Goal: Communication & Community: Share content

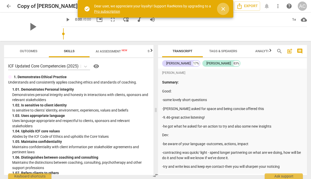
click at [224, 9] on span "close" at bounding box center [223, 9] width 6 height 6
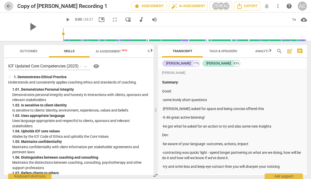
click at [8, 5] on span "arrow_back" at bounding box center [9, 6] width 6 height 6
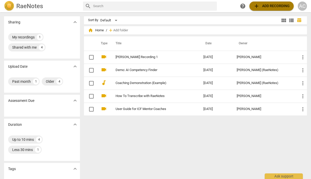
click at [266, 6] on span "add Add recording" at bounding box center [271, 6] width 36 height 6
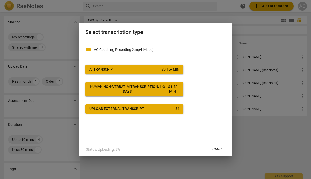
click at [140, 71] on span "AI Transcript $ 0.15 / min" at bounding box center [134, 69] width 90 height 5
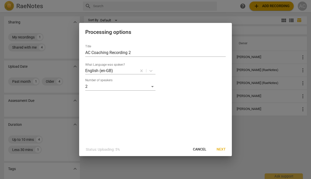
click at [221, 147] on span "Next" at bounding box center [221, 149] width 9 height 5
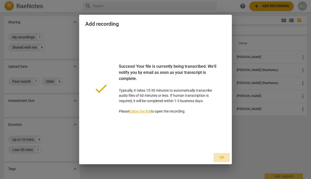
click at [221, 158] on span "Ok" at bounding box center [222, 157] width 8 height 5
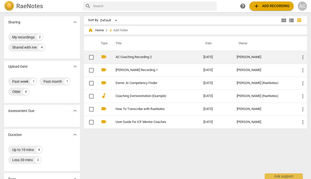
click at [300, 58] on span "more_vert" at bounding box center [303, 57] width 6 height 6
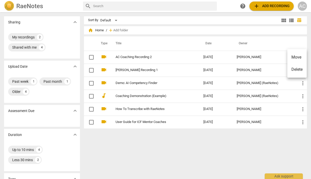
click at [131, 57] on div at bounding box center [155, 89] width 311 height 179
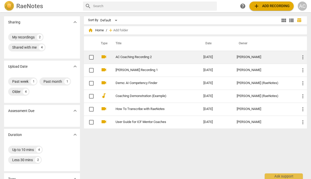
click at [265, 56] on div "[PERSON_NAME]" at bounding box center [264, 57] width 55 height 4
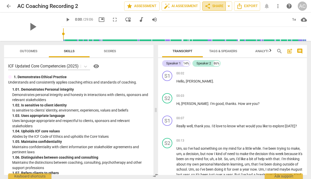
click at [213, 5] on span "share Share" at bounding box center [214, 6] width 19 height 6
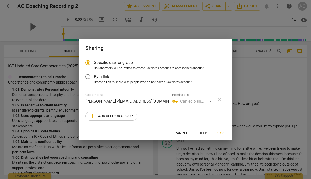
click at [244, 80] on div at bounding box center [155, 89] width 311 height 179
radio input "false"
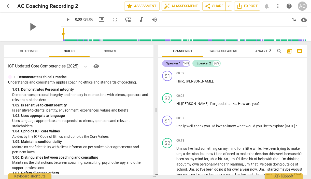
click at [174, 63] on div "Speaker 1" at bounding box center [173, 63] width 15 height 5
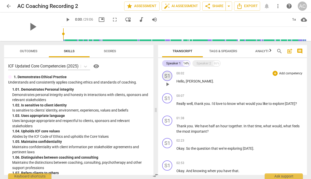
click at [167, 76] on div "S1" at bounding box center [167, 76] width 10 height 10
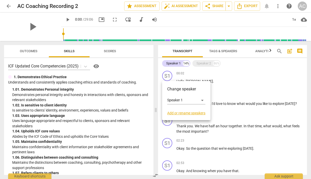
click at [184, 113] on link "Add or rename speakers" at bounding box center [186, 113] width 38 height 4
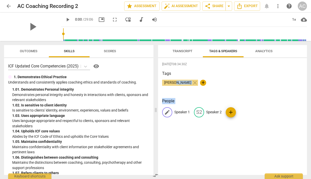
drag, startPoint x: 176, startPoint y: 83, endPoint x: 175, endPoint y: 111, distance: 28.5
click at [175, 111] on div "[DATE]T08:34:30Z Tags [PERSON_NAME] close + People edit Speaker 1 S2 Speaker 2 …" at bounding box center [232, 116] width 149 height 117
click at [179, 111] on p "Speaker 1" at bounding box center [182, 111] width 16 height 5
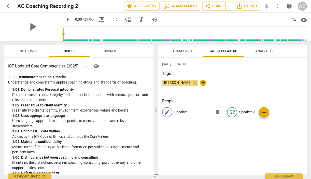
click at [169, 111] on span "edit" at bounding box center [167, 112] width 6 height 6
click at [181, 112] on p "Speaker 1" at bounding box center [182, 111] width 16 height 5
type input "[PERSON_NAME]"
click at [248, 111] on p "Speaker 2" at bounding box center [247, 111] width 16 height 5
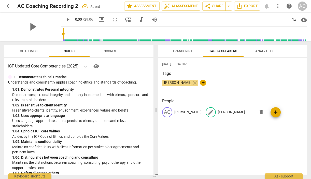
type input "[PERSON_NAME]"
click at [259, 128] on div "[DATE]T08:34:30Z Tags [PERSON_NAME] close + People AC [PERSON_NAME] edit [PERSO…" at bounding box center [232, 116] width 149 height 117
click at [182, 53] on span "Transcript" at bounding box center [183, 51] width 20 height 4
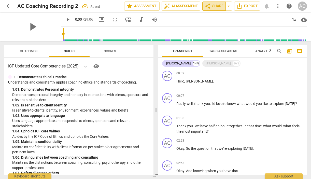
click at [215, 5] on span "share Share" at bounding box center [214, 6] width 19 height 6
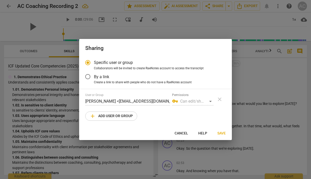
click at [116, 116] on span "add Add user or group" at bounding box center [111, 116] width 43 height 6
radio input "false"
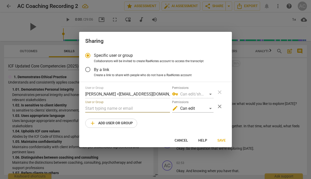
click at [111, 108] on input "text" at bounding box center [127, 108] width 85 height 8
type input "[EMAIL_ADDRESS][DOMAIN_NAME]"
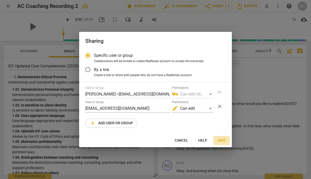
click at [221, 139] on span "Save" at bounding box center [221, 140] width 8 height 5
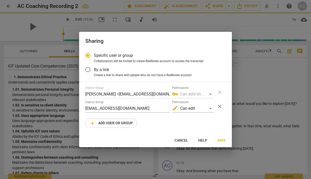
radio input "false"
type input "[PERSON_NAME] <[EMAIL_ADDRESS][DOMAIN_NAME]>"
